Goal: Transaction & Acquisition: Obtain resource

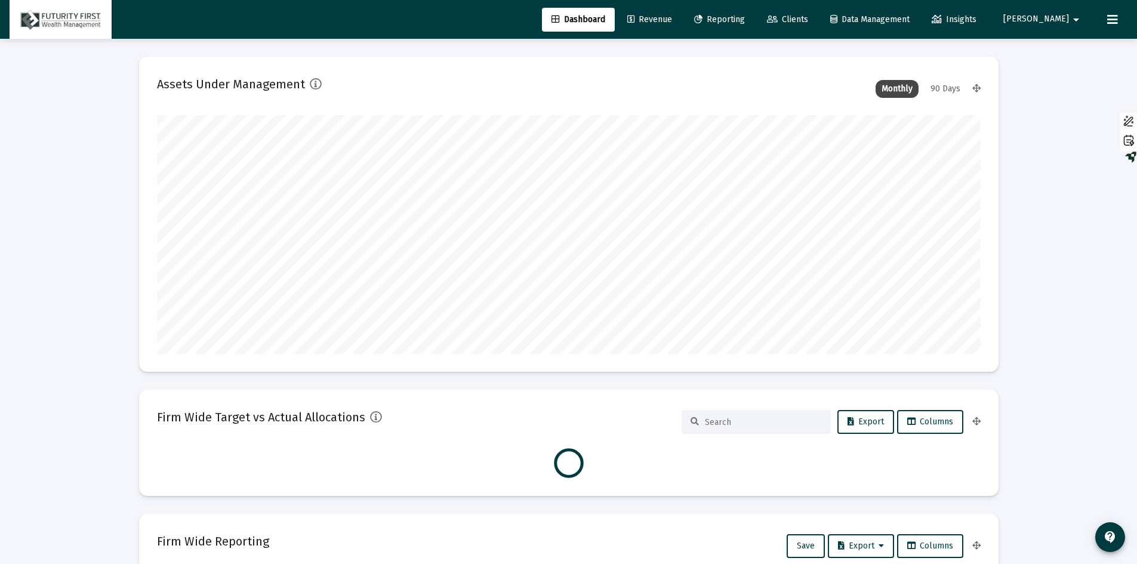
scroll to position [239, 823]
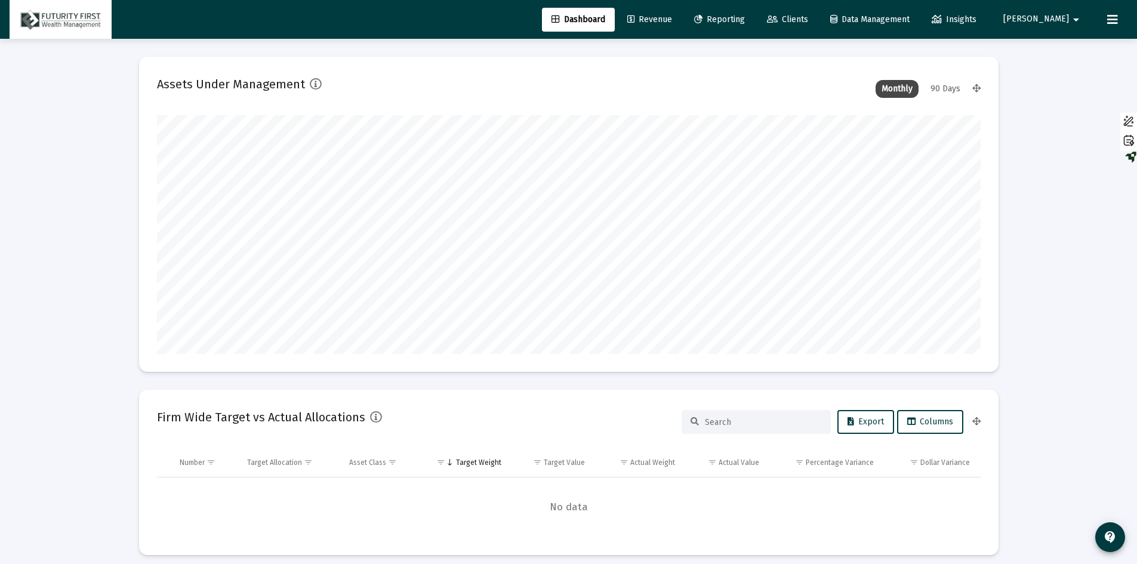
type input "[DATE]"
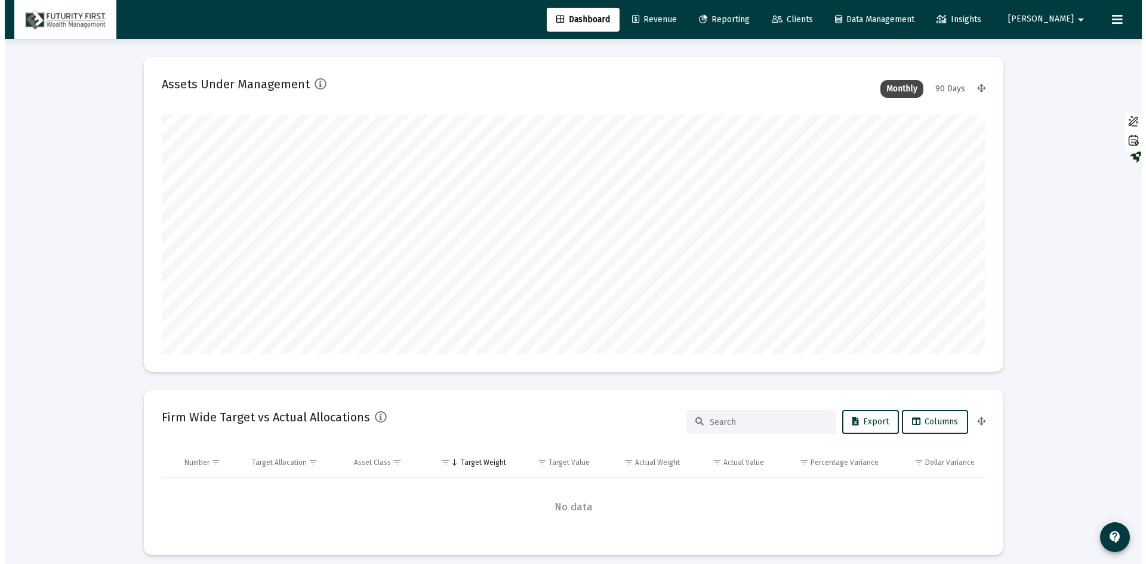
scroll to position [239, 385]
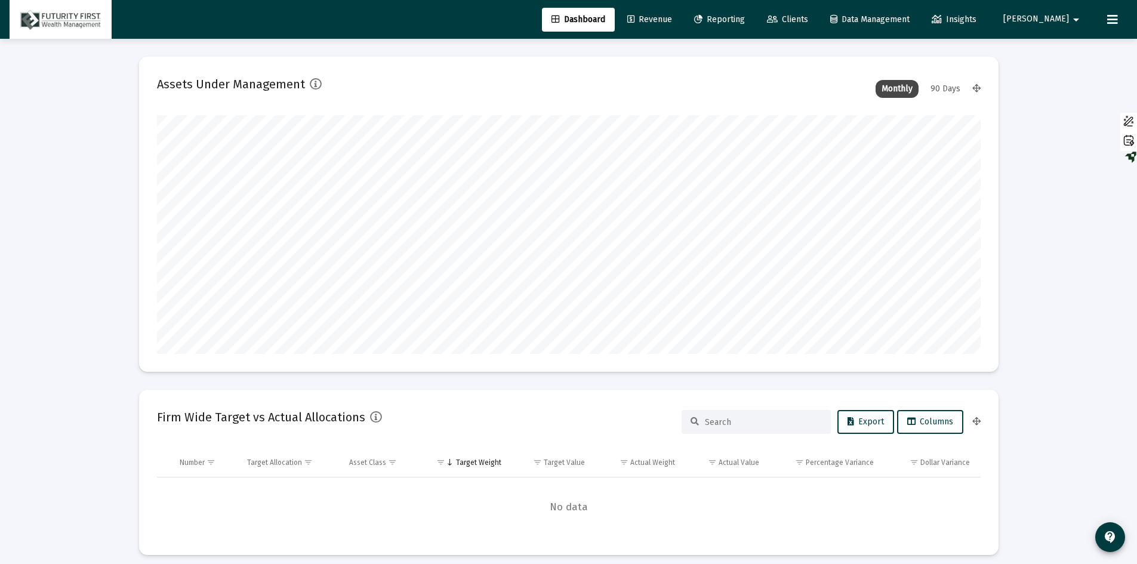
click at [745, 17] on span "Reporting" at bounding box center [719, 19] width 51 height 10
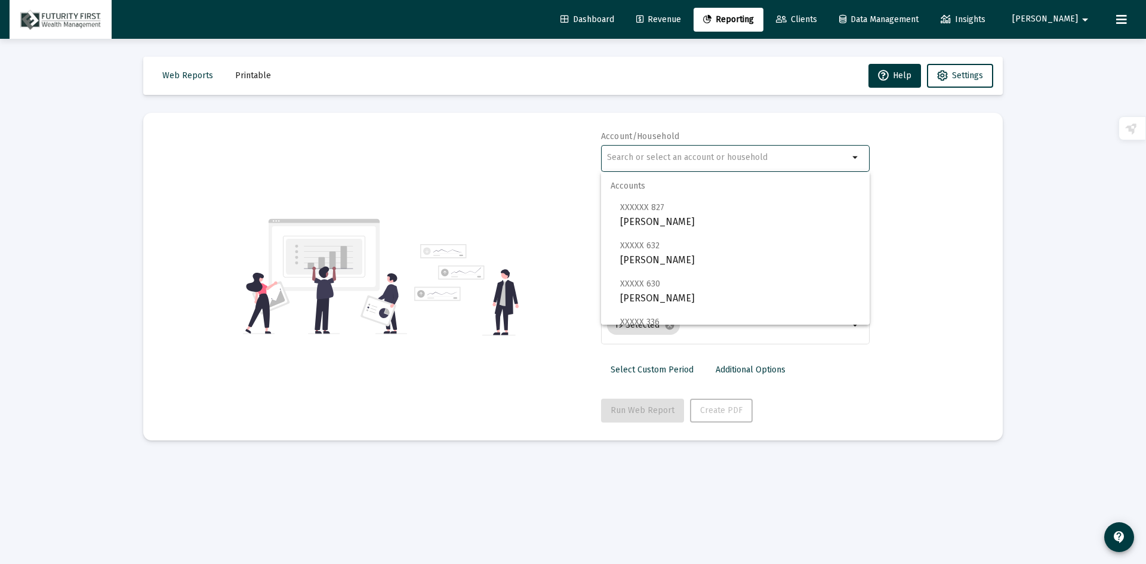
click at [690, 161] on input "text" at bounding box center [728, 158] width 242 height 10
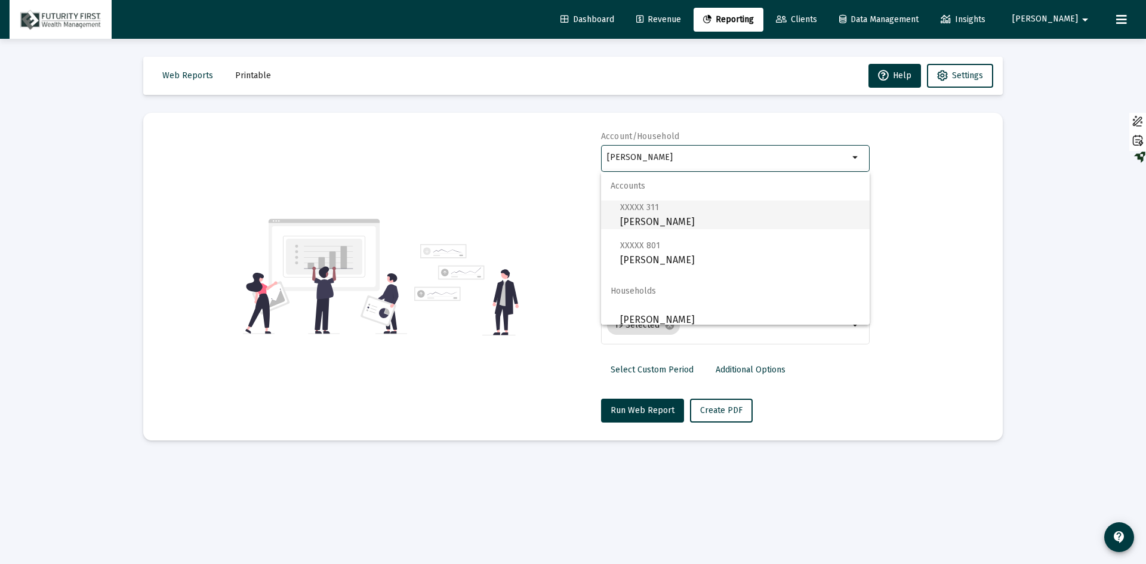
click at [663, 224] on span "XXXXX 311 [PERSON_NAME]" at bounding box center [740, 214] width 240 height 29
type input "[PERSON_NAME]"
click at [658, 220] on div "2025" at bounding box center [735, 211] width 256 height 29
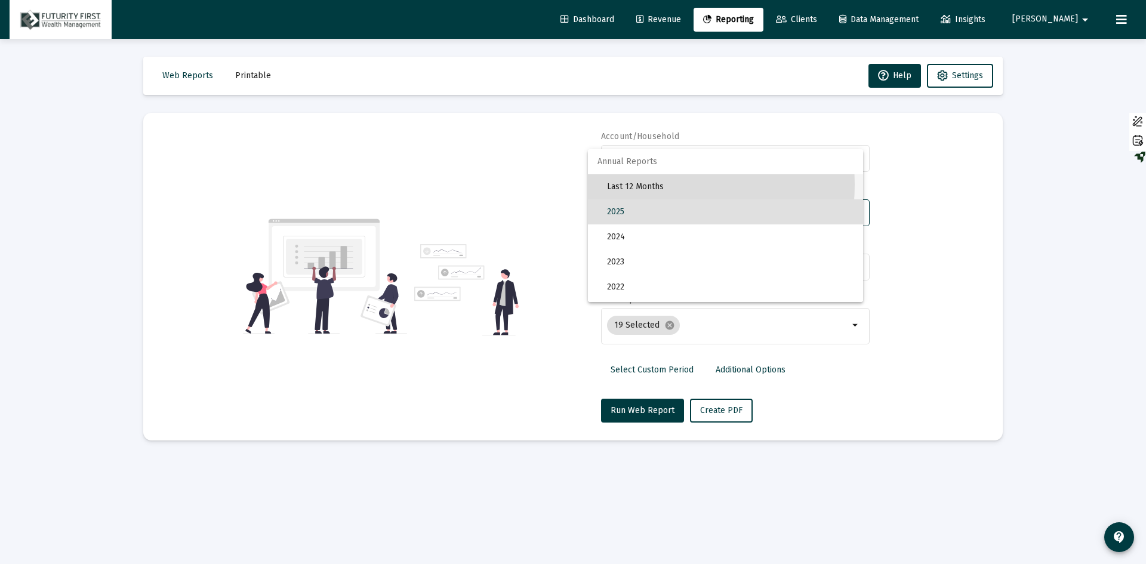
click at [640, 184] on span "Last 12 Months" at bounding box center [730, 186] width 246 height 25
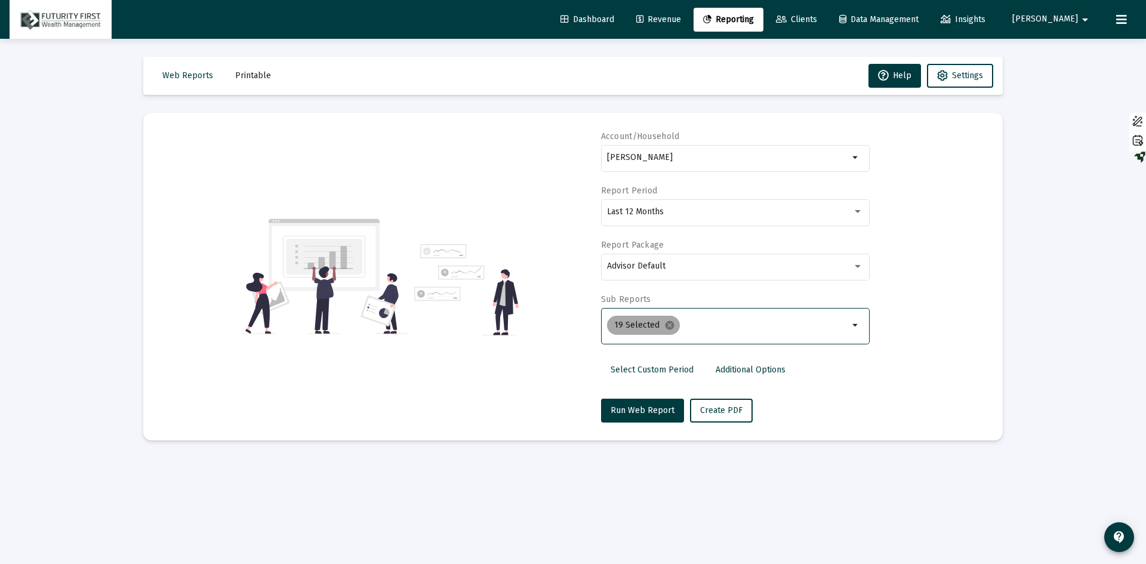
click at [659, 325] on mat-chip "19 Selected cancel" at bounding box center [643, 325] width 73 height 19
click at [664, 328] on mat-icon "cancel" at bounding box center [669, 325] width 11 height 11
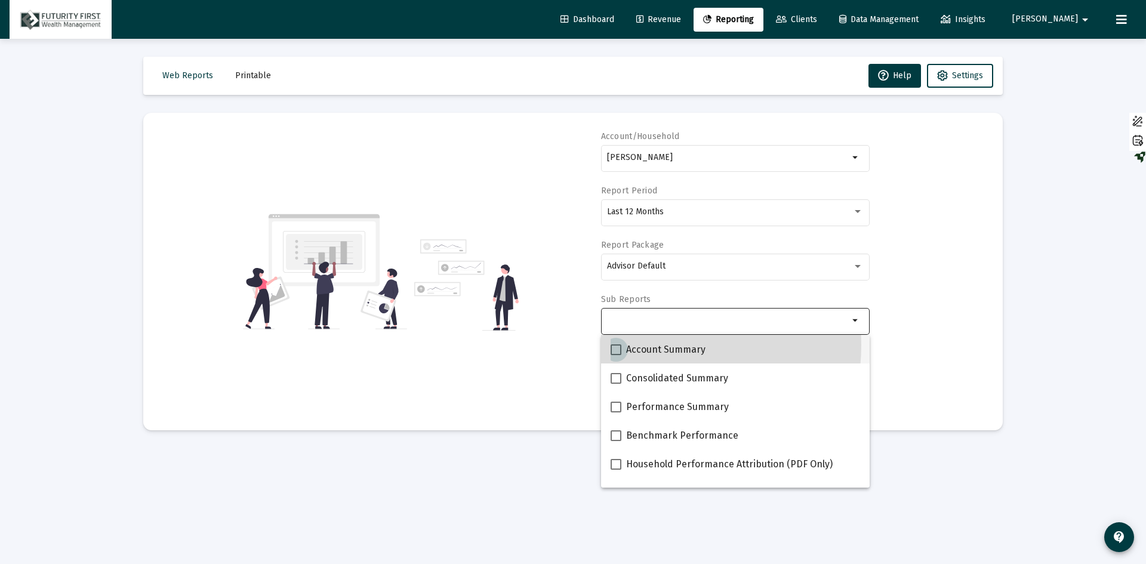
click at [639, 345] on span "Account Summary" at bounding box center [665, 349] width 79 height 14
click at [616, 355] on input "Account Summary" at bounding box center [615, 355] width 1 height 1
checkbox input "true"
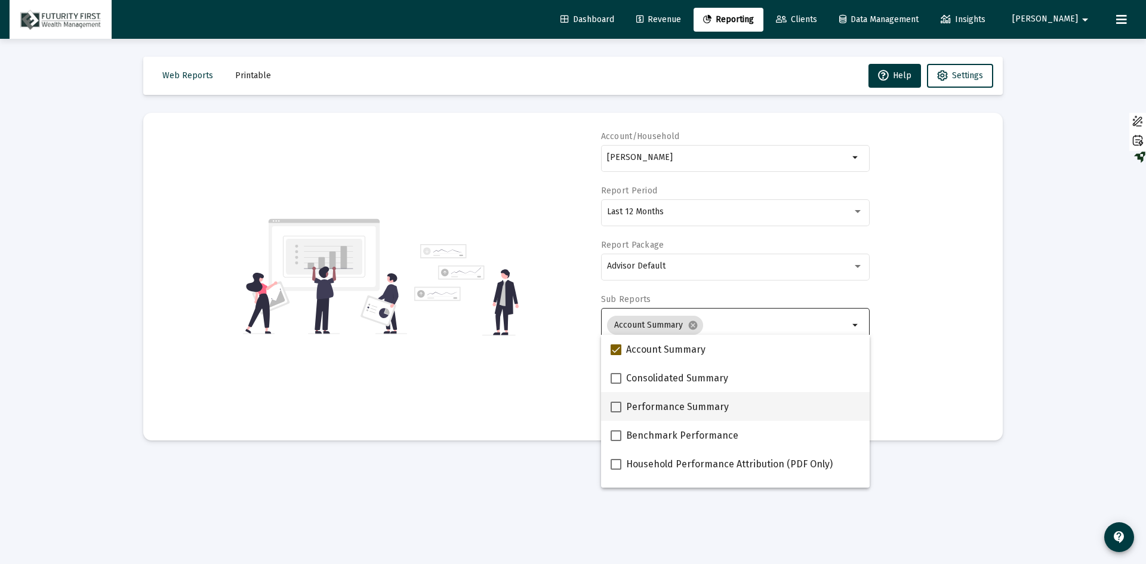
click at [639, 408] on span "Performance Summary" at bounding box center [677, 407] width 103 height 14
click at [616, 412] on input "Performance Summary" at bounding box center [615, 412] width 1 height 1
checkbox input "true"
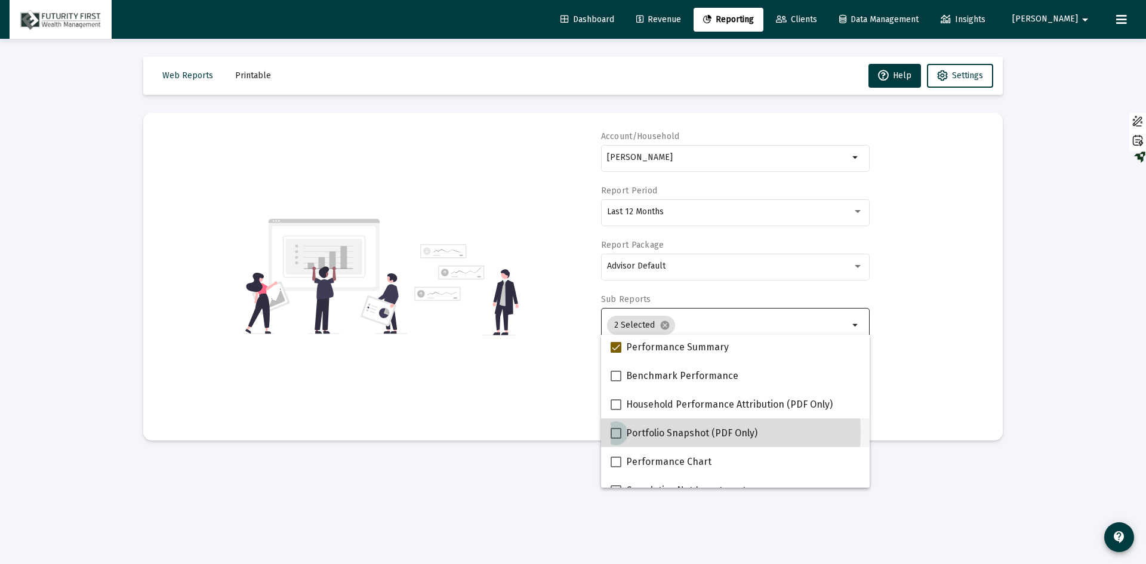
click at [632, 432] on span "Portfolio Snapshot (PDF Only)" at bounding box center [691, 433] width 131 height 14
click at [616, 439] on input "Portfolio Snapshot (PDF Only)" at bounding box center [615, 439] width 1 height 1
checkbox input "true"
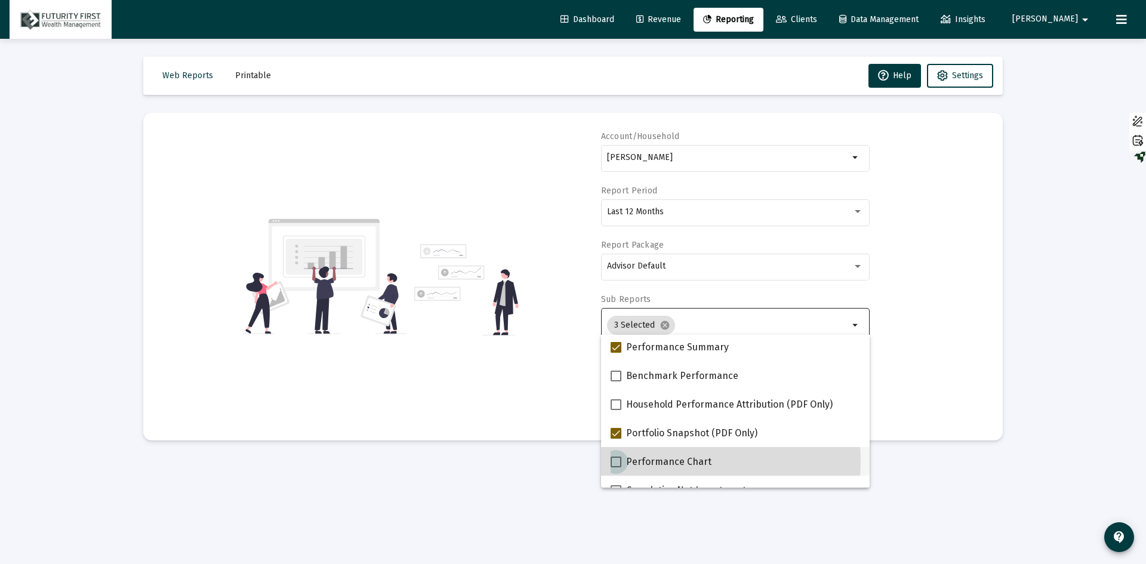
click at [634, 461] on span "Performance Chart" at bounding box center [668, 462] width 85 height 14
click at [616, 467] on input "Performance Chart" at bounding box center [615, 467] width 1 height 1
checkbox input "true"
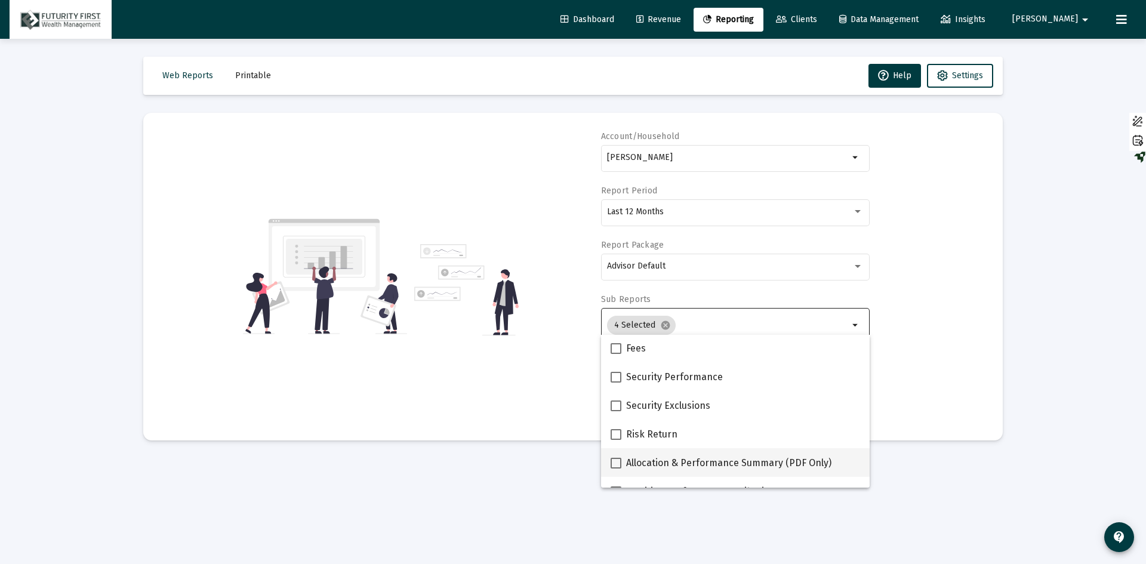
scroll to position [477, 0]
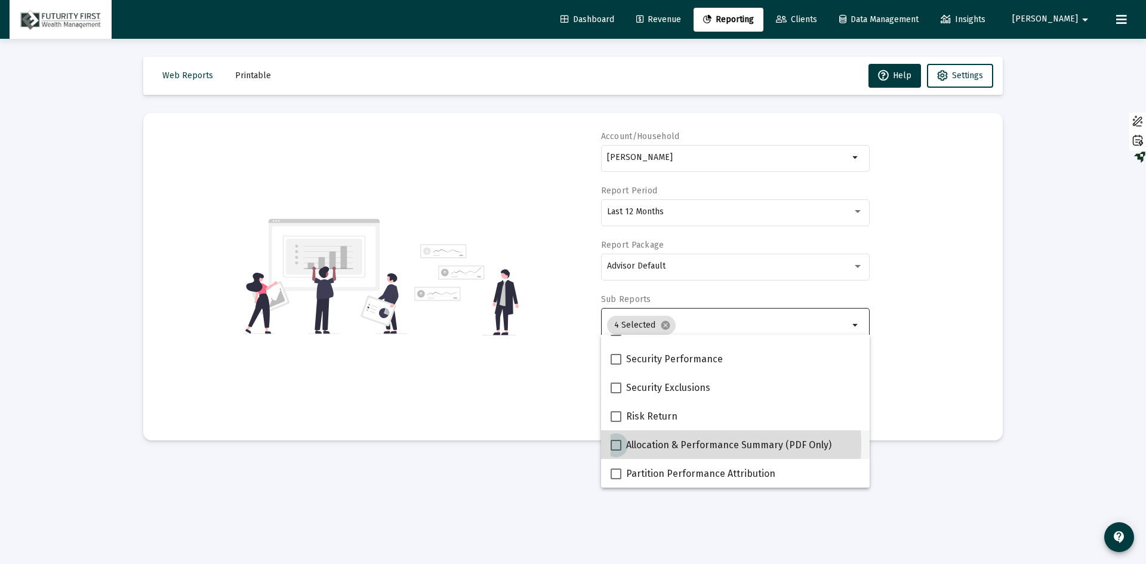
click at [698, 445] on span "Allocation & Performance Summary (PDF Only)" at bounding box center [728, 445] width 205 height 14
click at [616, 450] on input "Allocation & Performance Summary (PDF Only)" at bounding box center [615, 450] width 1 height 1
checkbox input "true"
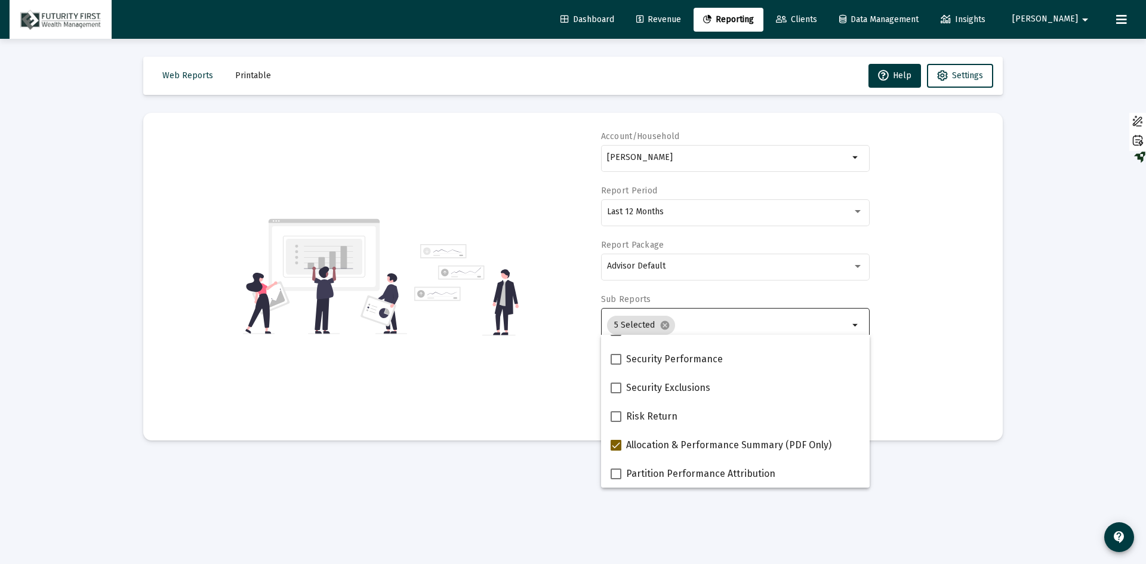
click at [916, 344] on div "Account/[PERSON_NAME] arrow_drop_down Report Period Last 12 Months Report Packa…" at bounding box center [572, 277] width 823 height 292
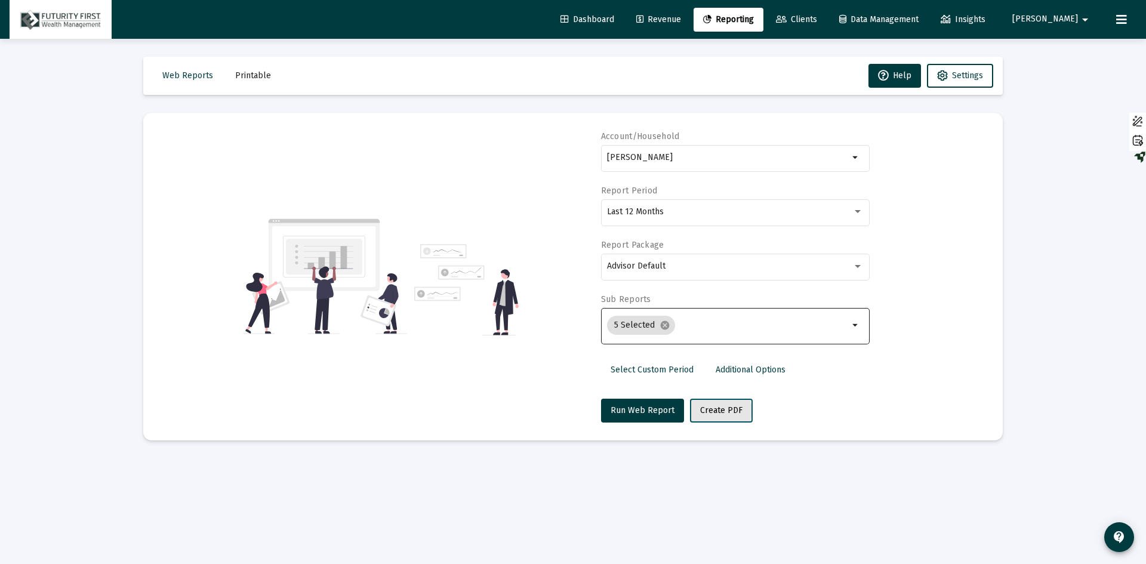
click at [715, 411] on span "Create PDF" at bounding box center [721, 410] width 42 height 10
click at [235, 78] on span "Printable" at bounding box center [253, 75] width 36 height 10
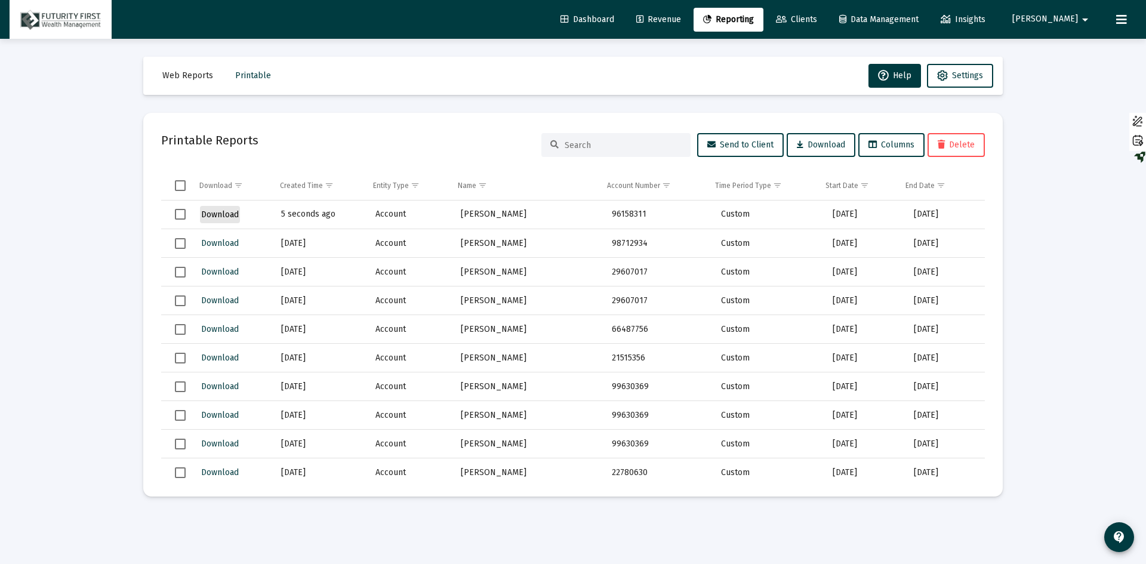
click at [223, 210] on span "Download" at bounding box center [220, 214] width 38 height 10
click at [217, 214] on span "Download" at bounding box center [220, 214] width 38 height 10
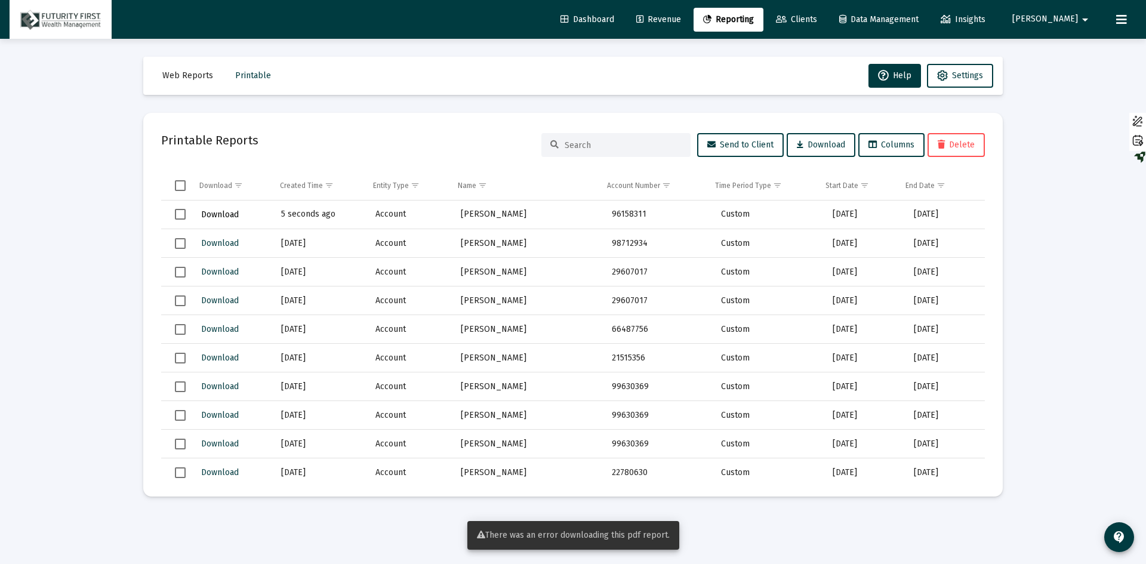
click at [217, 214] on span "Download" at bounding box center [220, 214] width 38 height 10
